Goal: Find contact information: Find contact information

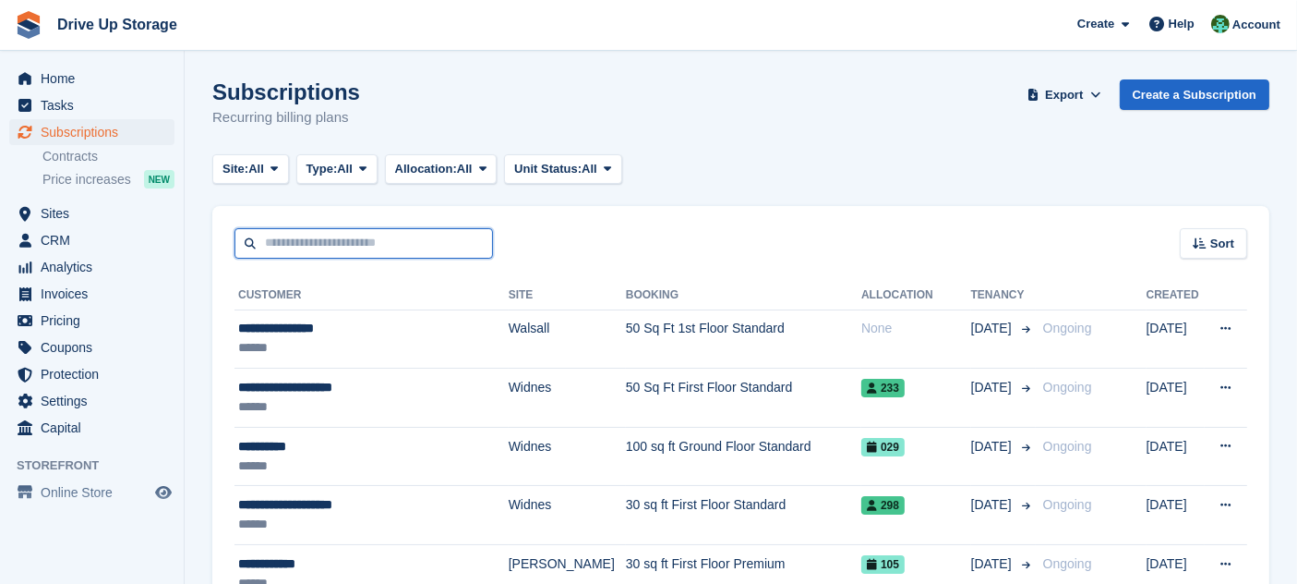
click at [392, 242] on input "text" at bounding box center [364, 243] width 259 height 30
type input "****"
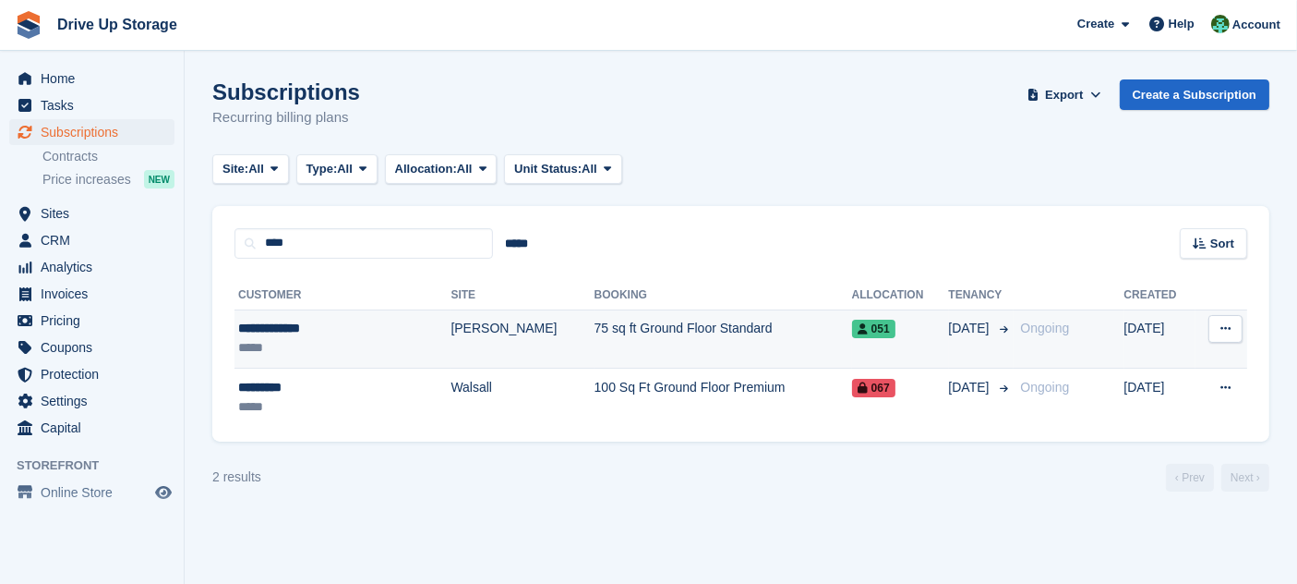
click at [669, 334] on td "75 sq ft Ground Floor Standard" at bounding box center [724, 338] width 258 height 59
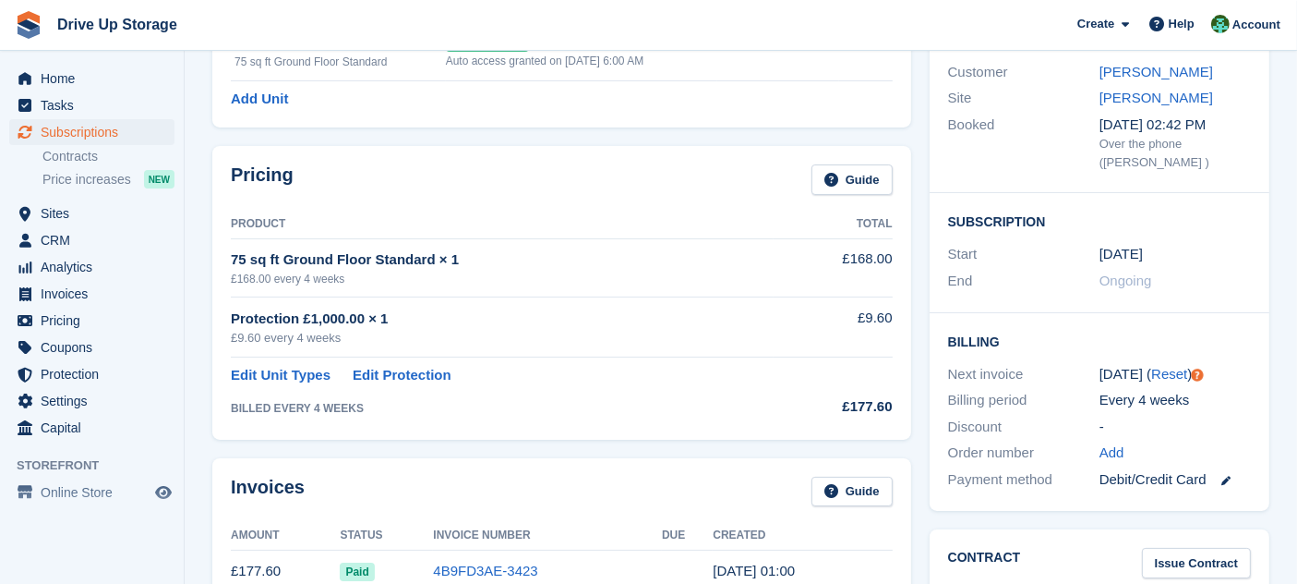
scroll to position [188, 0]
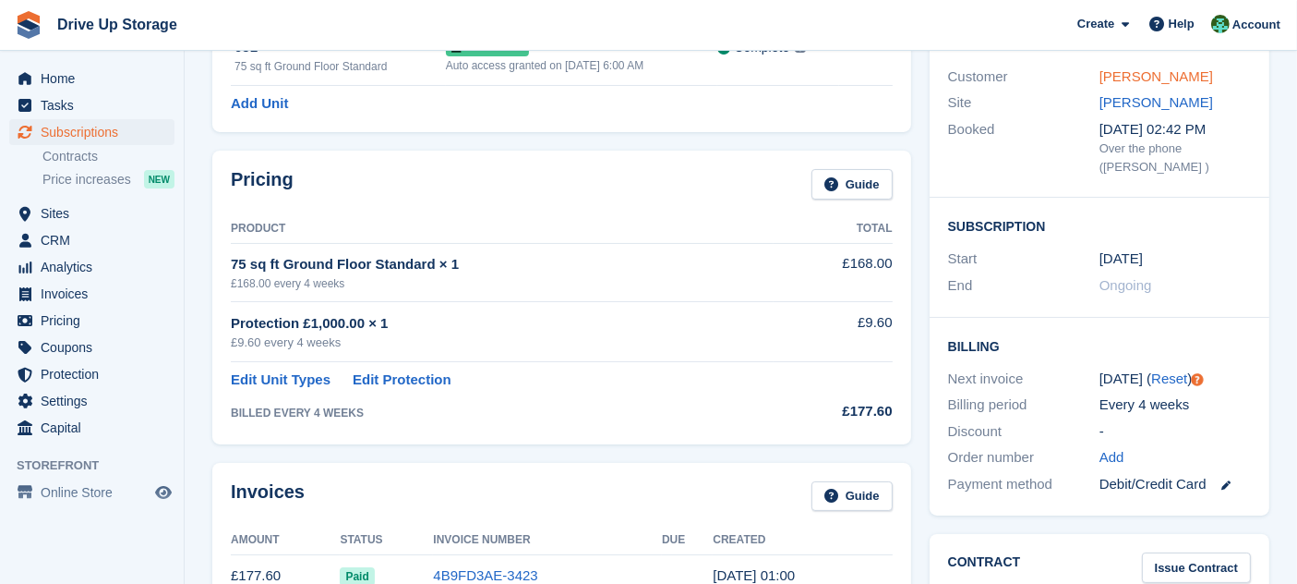
click at [1159, 78] on link "[PERSON_NAME]" at bounding box center [1157, 76] width 114 height 16
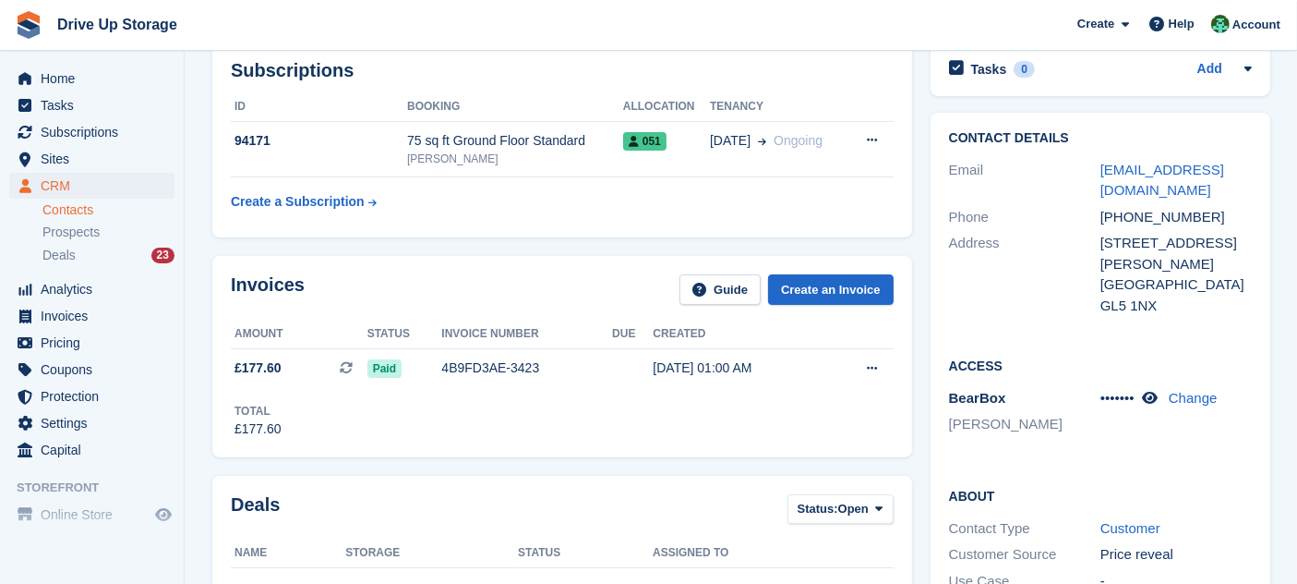
scroll to position [254, 0]
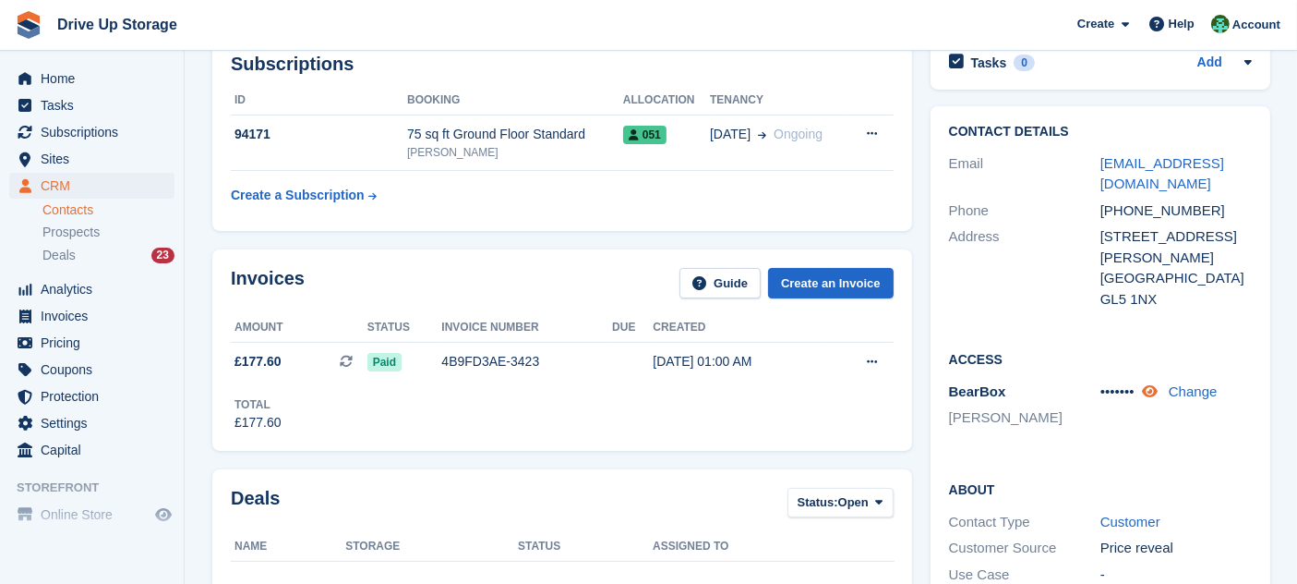
click at [1149, 386] on icon at bounding box center [1150, 391] width 16 height 14
drag, startPoint x: 1128, startPoint y: 183, endPoint x: 1098, endPoint y: 165, distance: 34.4
click at [1098, 165] on div "Email murrayabel@hotmail.com" at bounding box center [1100, 174] width 303 height 47
copy div "murrayabel@hotmail.com"
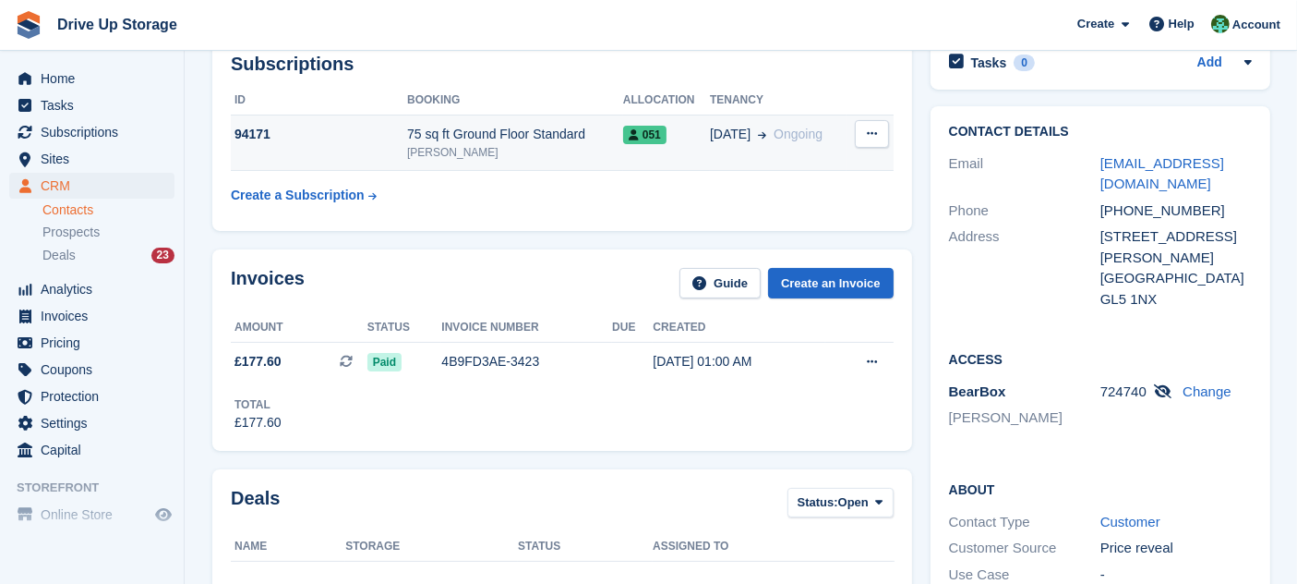
click at [451, 144] on div "[PERSON_NAME]" at bounding box center [515, 152] width 216 height 17
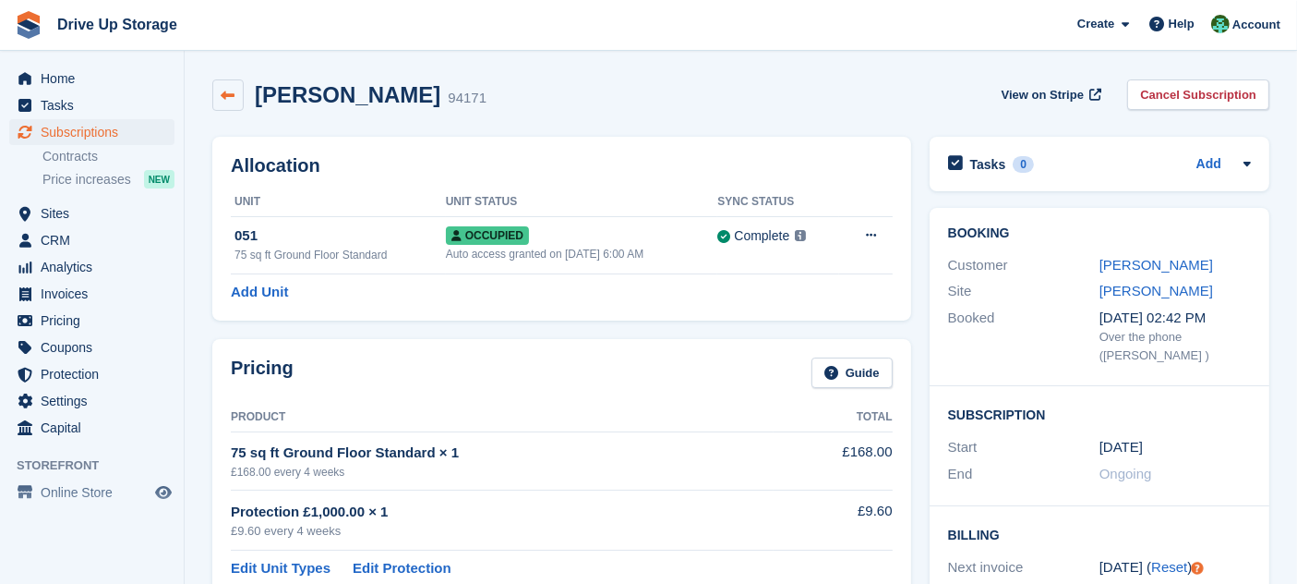
click at [222, 89] on icon at bounding box center [229, 96] width 14 height 14
